Goal: Task Accomplishment & Management: Manage account settings

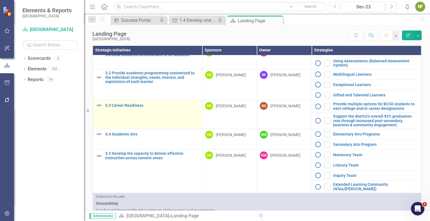
scroll to position [392, 0]
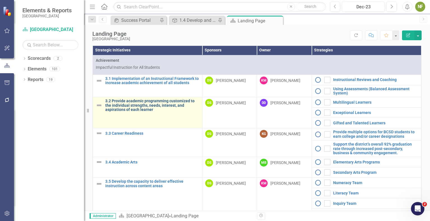
click at [137, 112] on link "3.2 Provide academic programming customized to the individual strengths, needs,…" at bounding box center [152, 105] width 94 height 13
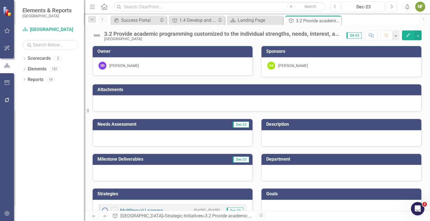
scroll to position [28, 0]
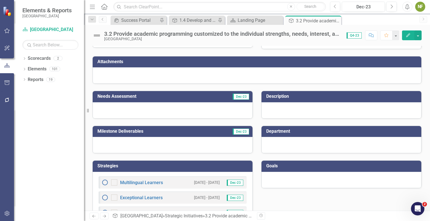
click at [291, 108] on div at bounding box center [341, 110] width 160 height 16
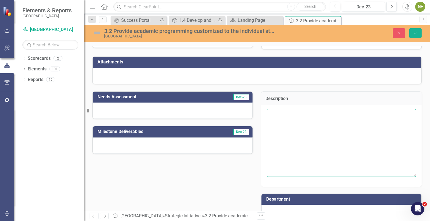
click at [292, 126] on textarea at bounding box center [341, 143] width 149 height 68
paste textarea "This initiative focuses on servicing the unique needs of all learners by provid…"
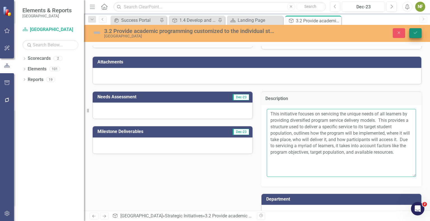
type textarea "This initiative focuses on servicing the unique needs of all learners by provid…"
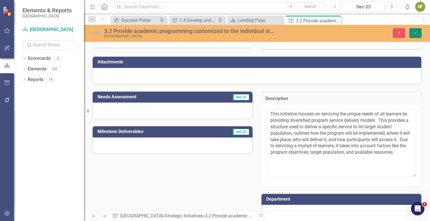
click at [357, 31] on button "Save" at bounding box center [415, 33] width 12 height 10
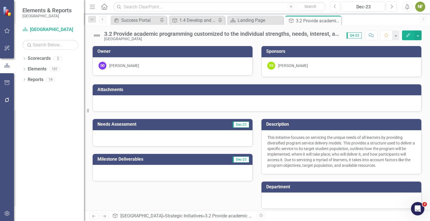
click at [144, 137] on div at bounding box center [173, 138] width 160 height 16
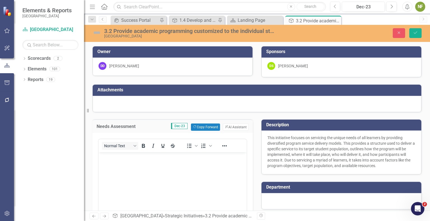
scroll to position [0, 0]
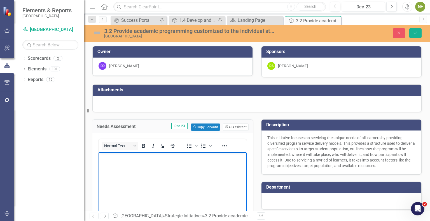
click at [162, 196] on body "Rich Text Area. Press ALT-0 for help." at bounding box center [172, 194] width 148 height 84
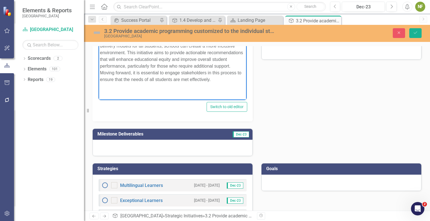
scroll to position [174, 0]
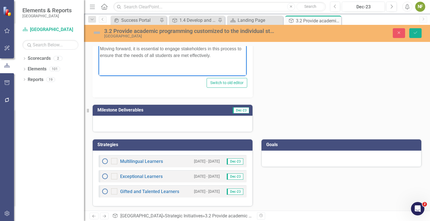
click at [140, 124] on div at bounding box center [173, 124] width 160 height 16
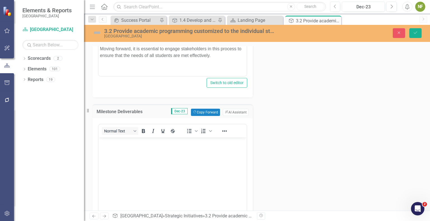
scroll to position [0, 0]
click at [128, 161] on body "Rich Text Area. Press ALT-0 for help." at bounding box center [172, 179] width 148 height 84
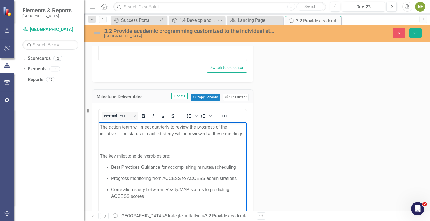
scroll to position [273, 0]
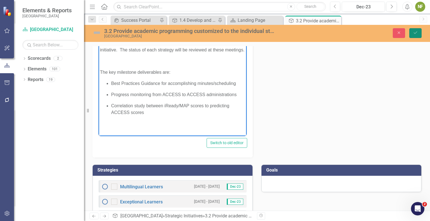
click at [357, 32] on icon "Save" at bounding box center [415, 33] width 5 height 4
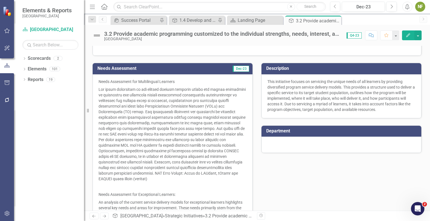
scroll to position [0, 0]
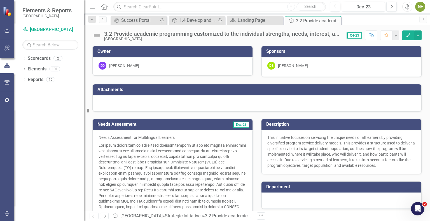
click at [118, 102] on div at bounding box center [257, 103] width 328 height 16
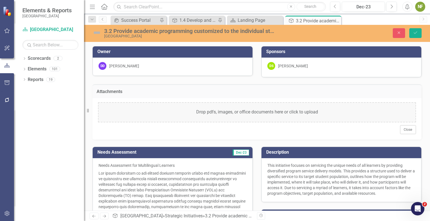
click at [199, 80] on div "Attachments Drop pdfs, images, or office documents here or click to upload Close" at bounding box center [256, 108] width 337 height 62
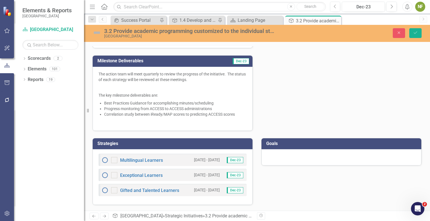
scroll to position [818, 0]
click at [278, 187] on div "Strategies Multilingual Learners 8/7/25 - 9/7/25 Dec-23 Exceptional Learners 8/…" at bounding box center [256, 168] width 337 height 74
click at [147, 176] on link "Exceptional Learners" at bounding box center [141, 175] width 43 height 5
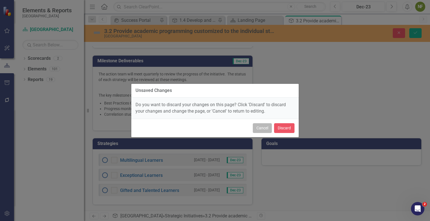
click at [256, 130] on button "Cancel" at bounding box center [262, 128] width 19 height 10
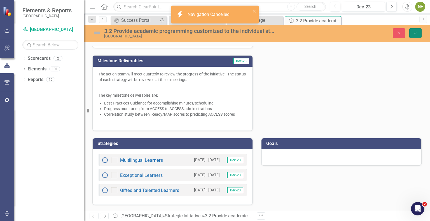
click at [357, 29] on button "Save" at bounding box center [415, 33] width 12 height 10
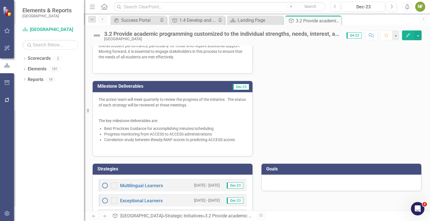
scroll to position [791, 0]
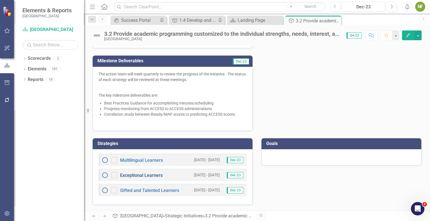
click at [154, 177] on link "Exceptional Learners" at bounding box center [141, 175] width 43 height 5
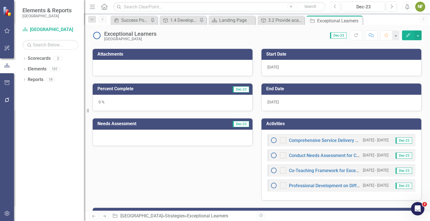
scroll to position [168, 0]
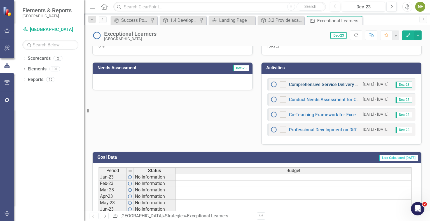
click at [306, 85] on link "Comprehensive Service Delivery Model for Exceptional Learners" at bounding box center [354, 84] width 130 height 5
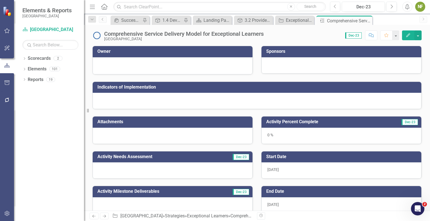
click at [161, 100] on div at bounding box center [257, 101] width 328 height 16
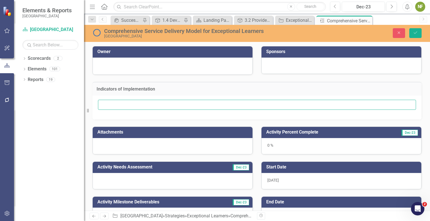
click at [160, 107] on input "text" at bounding box center [257, 105] width 318 height 10
paste input "Clear definition of roles, delivery methods, and scheduling protocols"
type input "Clear definition of roles, delivery methods, and scheduling protocols"
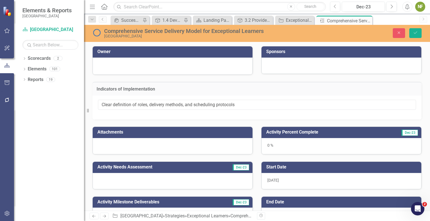
click at [154, 119] on div "Clear definition of roles, delivery methods, and scheduling protocols" at bounding box center [256, 108] width 329 height 24
click at [254, 124] on div "Attachments" at bounding box center [172, 137] width 169 height 35
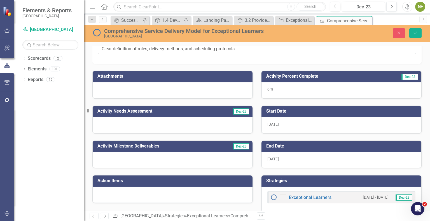
scroll to position [28, 0]
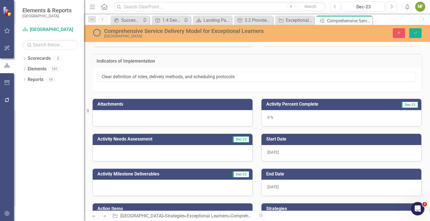
click at [288, 149] on div "[DATE]" at bounding box center [341, 153] width 160 height 16
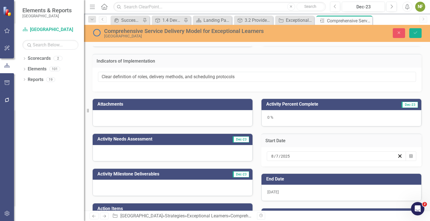
click at [270, 131] on div "Start Date 8 / 7 / 2025 Calendar" at bounding box center [341, 147] width 169 height 40
click at [357, 35] on button "Save" at bounding box center [415, 33] width 12 height 10
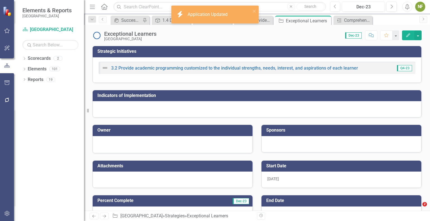
click at [105, 69] on img at bounding box center [105, 68] width 7 height 7
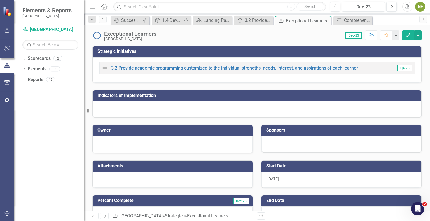
click at [105, 69] on img at bounding box center [105, 68] width 7 height 7
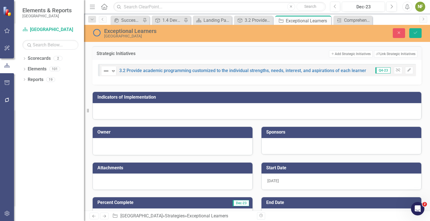
click at [135, 83] on div "Not Defined Expand 3.2 Provide academic programming customized to the individua…" at bounding box center [256, 72] width 329 height 25
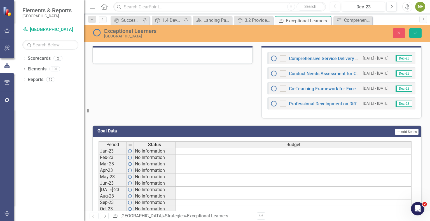
scroll to position [112, 0]
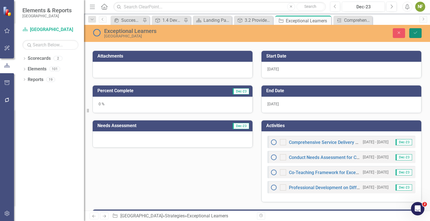
click at [415, 34] on icon "Save" at bounding box center [415, 33] width 5 height 4
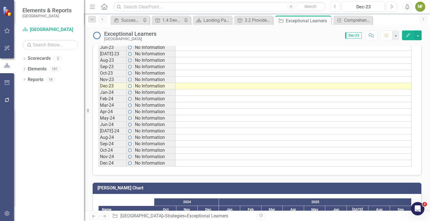
scroll to position [385, 0]
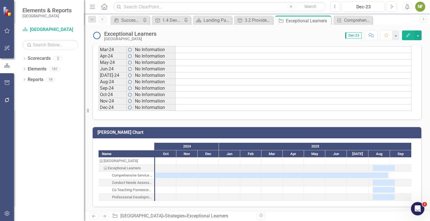
drag, startPoint x: 381, startPoint y: 170, endPoint x: 139, endPoint y: 184, distance: 242.4
click at [139, 184] on div "Conduct Needs Assessment for Current Scheduling and Program Delivery" at bounding box center [132, 182] width 41 height 7
click at [379, 180] on div "Task: Start date: 2025-08-07 End date: 2025-09-07" at bounding box center [384, 183] width 22 height 6
click at [379, 181] on div "Task: Start date: 2025-08-07 End date: 2025-09-07" at bounding box center [384, 183] width 22 height 6
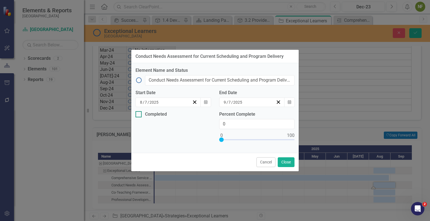
click at [138, 115] on div at bounding box center [138, 114] width 6 height 6
click at [138, 115] on input "Completed" at bounding box center [137, 113] width 4 height 4
checkbox input "true"
click at [205, 135] on icon "Calendar" at bounding box center [205, 136] width 3 height 4
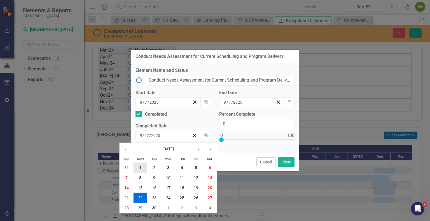
click at [139, 167] on abbr "1" at bounding box center [140, 168] width 2 height 4
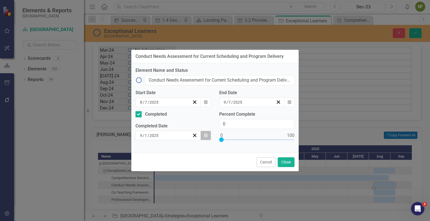
click at [203, 135] on button "Calendar" at bounding box center [205, 136] width 11 height 10
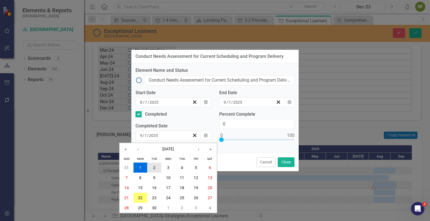
click at [156, 170] on button "2" at bounding box center [154, 168] width 14 height 10
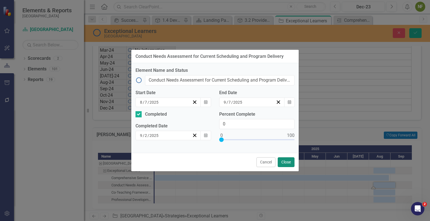
click at [286, 163] on button "Close" at bounding box center [285, 162] width 17 height 10
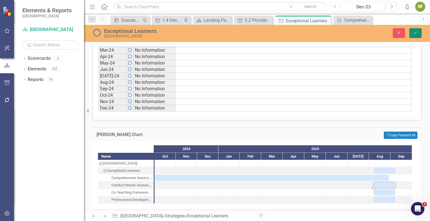
click at [411, 31] on button "Save" at bounding box center [415, 33] width 12 height 10
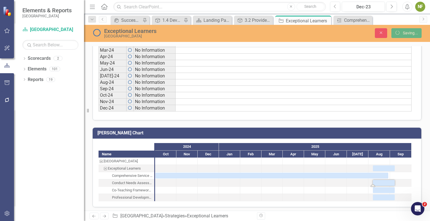
checkbox input "false"
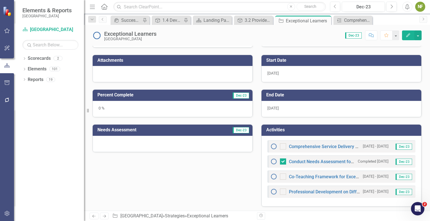
scroll to position [134, 0]
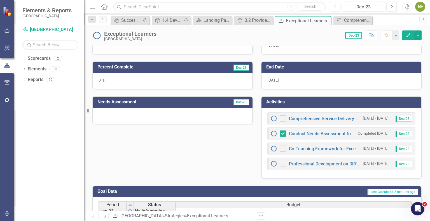
click at [271, 133] on img at bounding box center [273, 133] width 7 height 7
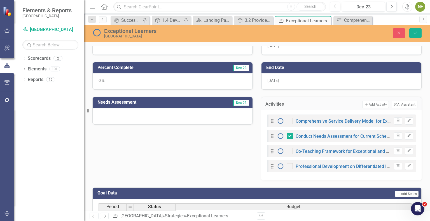
click at [277, 135] on img at bounding box center [280, 136] width 7 height 7
click at [230, 147] on div "Attachments Percent Complete Dec-23 0 % Needs Assessment Dec-23 Start Date 8/7/…" at bounding box center [256, 100] width 337 height 161
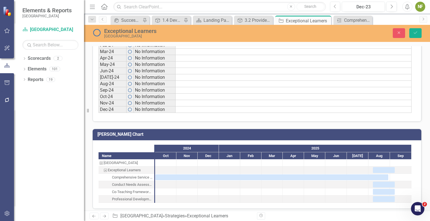
scroll to position [387, 0]
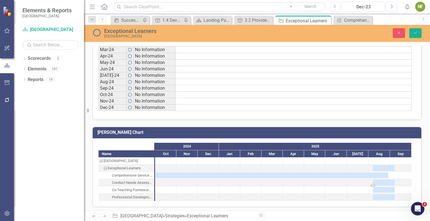
click at [386, 181] on div "Task: Start date: 2025-08-07 End date: 2025-09-07" at bounding box center [384, 183] width 22 height 6
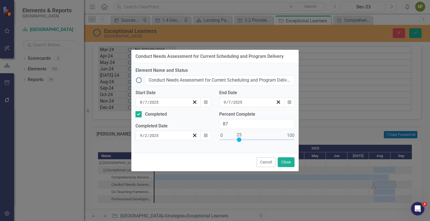
type input "100"
drag, startPoint x: 225, startPoint y: 141, endPoint x: 326, endPoint y: 137, distance: 101.6
click at [326, 137] on div "Conduct Needs Assessment for Current Scheduling and Program Delivery Element Na…" at bounding box center [215, 110] width 430 height 221
click at [292, 162] on button "Close" at bounding box center [285, 162] width 17 height 10
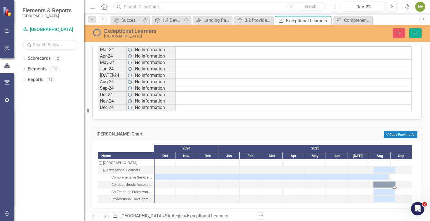
drag, startPoint x: 418, startPoint y: 149, endPoint x: 421, endPoint y: 150, distance: 3.8
click at [418, 149] on div "Gantt Chart Copy Forward Copy Forward All Name Beaufort County School District …" at bounding box center [256, 164] width 337 height 89
click at [412, 31] on button "Save" at bounding box center [415, 33] width 12 height 10
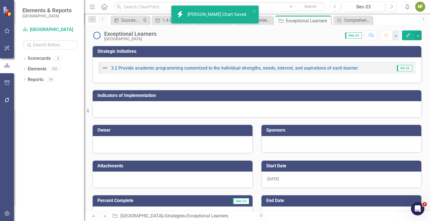
checkbox input "true"
click at [192, 143] on div at bounding box center [172, 144] width 148 height 7
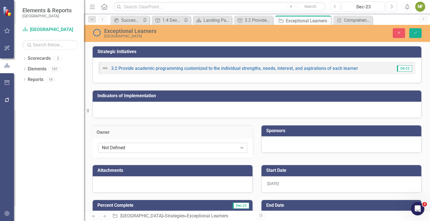
click at [130, 149] on div "Not Defined" at bounding box center [169, 148] width 135 height 6
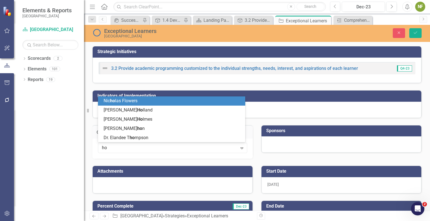
type input "hol"
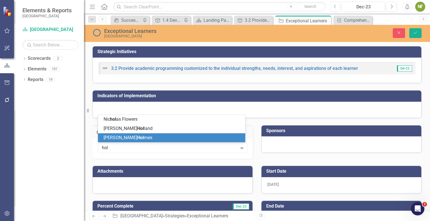
click at [135, 137] on div "Dietra Hol mes" at bounding box center [172, 138] width 138 height 6
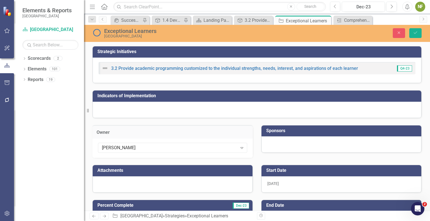
click at [279, 143] on div at bounding box center [341, 145] width 160 height 16
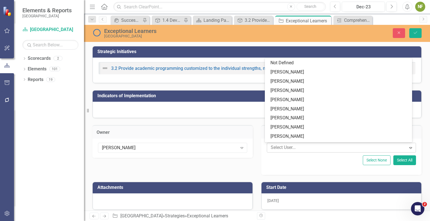
click at [281, 146] on div at bounding box center [337, 148] width 138 height 8
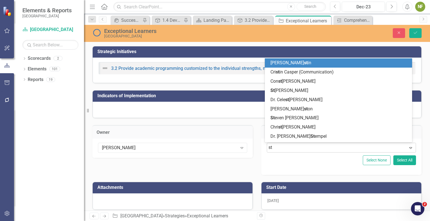
type input "str"
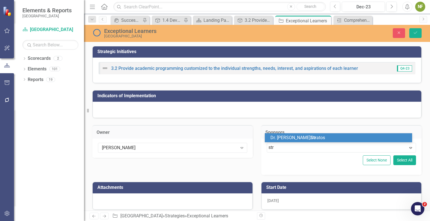
click at [299, 138] on span "Dr. Mary Str atos" at bounding box center [297, 137] width 55 height 5
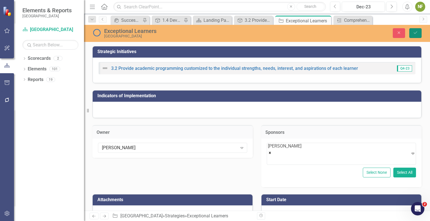
click at [416, 29] on button "Save" at bounding box center [415, 33] width 12 height 10
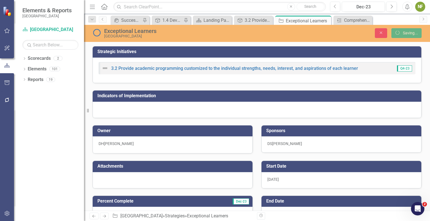
checkbox input "true"
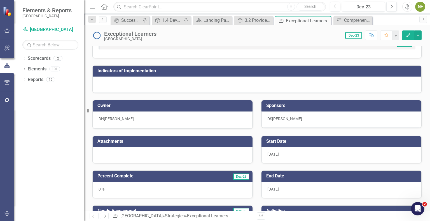
scroll to position [0, 0]
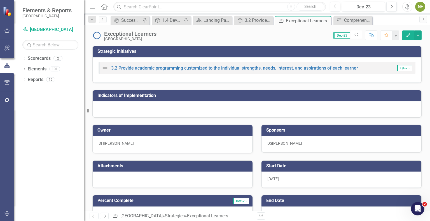
checkbox input "true"
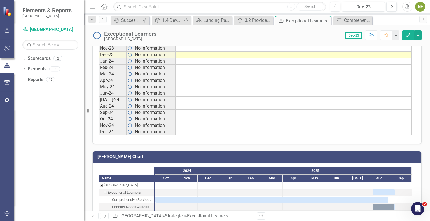
scroll to position [388, 0]
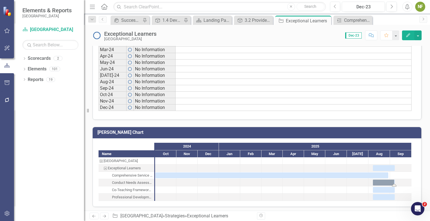
click at [381, 181] on div "Task: Start date: 2025-08-07 End date: 2025-09-07" at bounding box center [384, 183] width 22 height 6
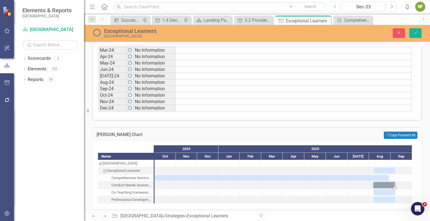
click at [389, 184] on div "Task: Start date: 2025-08-07 End date: 2025-09-07" at bounding box center [384, 185] width 22 height 6
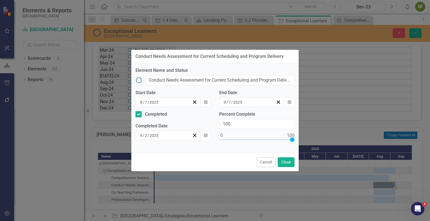
click at [142, 83] on img at bounding box center [138, 80] width 7 height 7
click at [138, 81] on img at bounding box center [138, 80] width 7 height 7
click at [258, 157] on button "Cancel" at bounding box center [265, 162] width 19 height 10
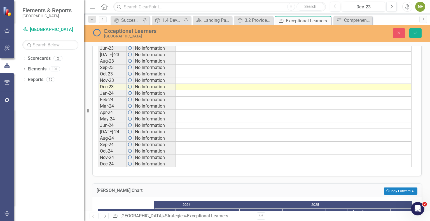
scroll to position [304, 0]
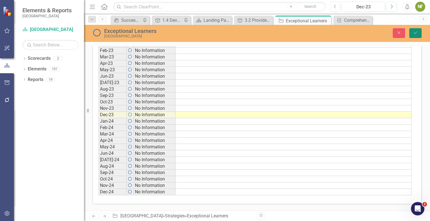
click at [411, 32] on button "Save" at bounding box center [415, 33] width 12 height 10
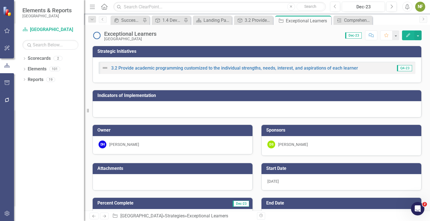
click at [204, 15] on div "Dropdown Search icon.portal Success Portal Pin Strategic Initiatives 1.4 Develo…" at bounding box center [257, 19] width 346 height 11
click at [207, 18] on div "Landing Page" at bounding box center [213, 20] width 20 height 7
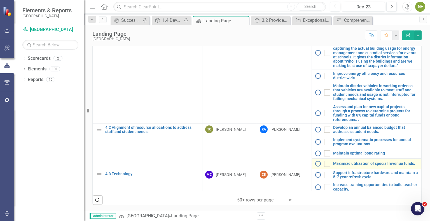
scroll to position [644, 0]
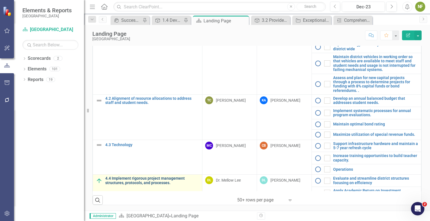
click at [116, 177] on link "4.4 Implement rigorous project management structures, protocols, and processes." at bounding box center [152, 181] width 94 height 9
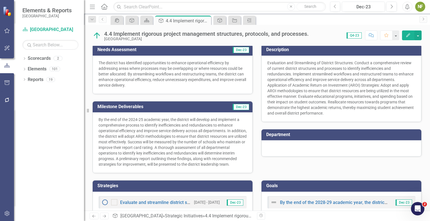
scroll to position [115, 0]
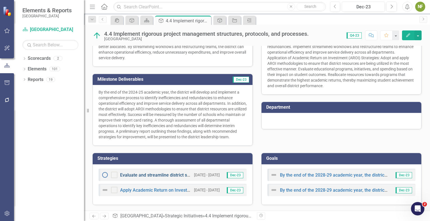
click at [131, 175] on link "Evaluate and streamline district structures focusing on efficiency" at bounding box center [185, 175] width 130 height 5
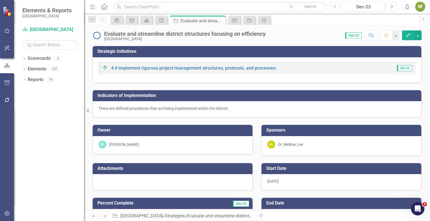
checkbox input "false"
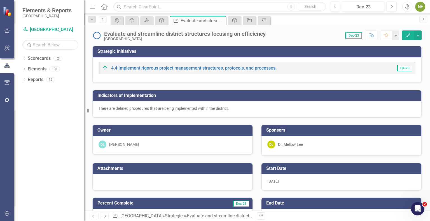
checkbox input "false"
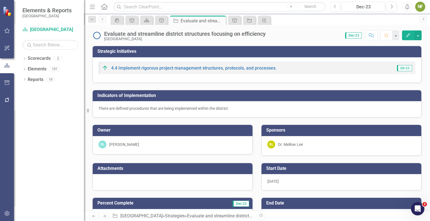
checkbox input "false"
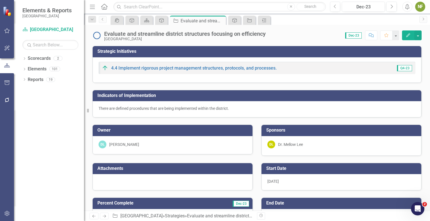
checkbox input "true"
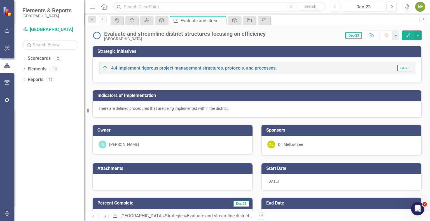
checkbox input "true"
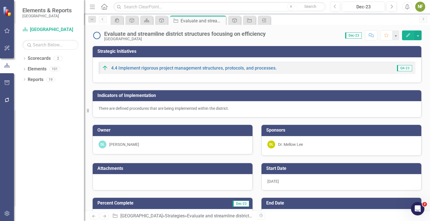
checkbox input "true"
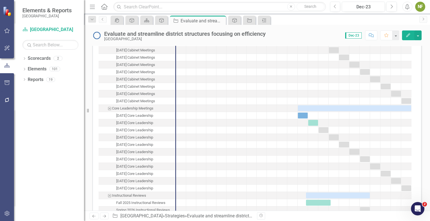
scroll to position [1194, 0]
